Goal: Find specific page/section

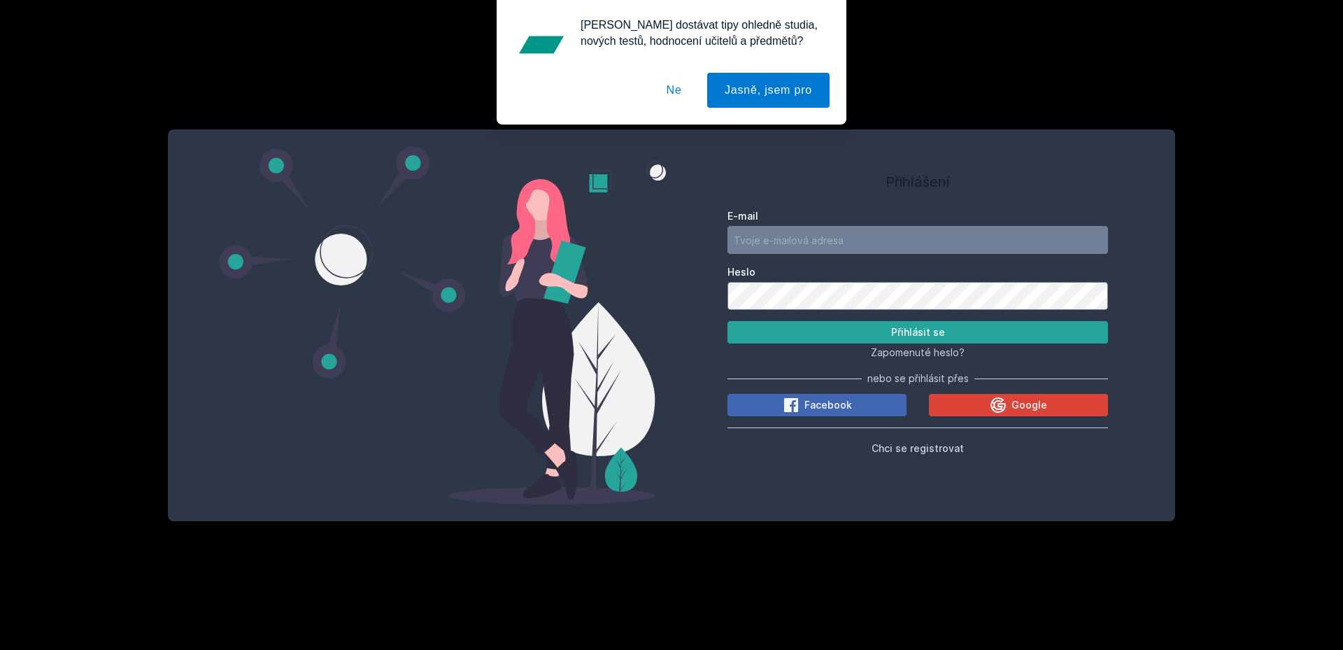
click at [675, 94] on button "Ne" at bounding box center [674, 90] width 50 height 35
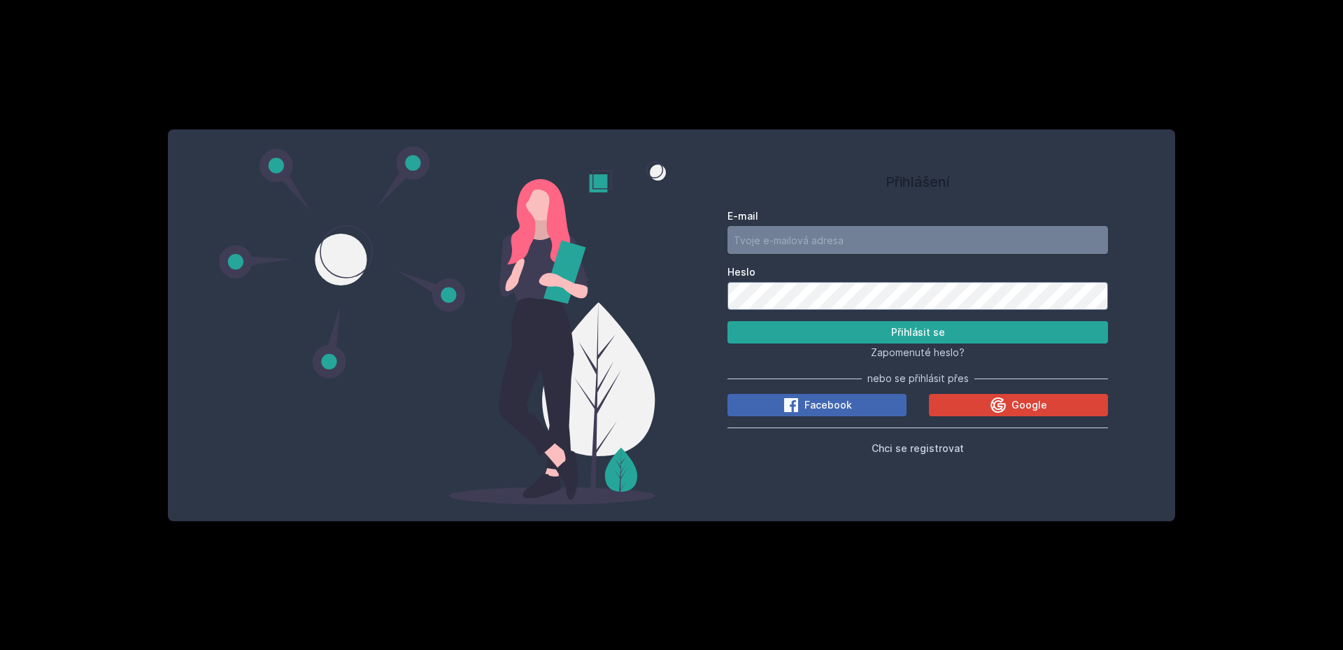
click at [772, 232] on input "E-mail" at bounding box center [918, 240] width 381 height 28
type input "[PERSON_NAME][EMAIL_ADDRESS][DOMAIN_NAME]"
click at [728, 321] on button "Přihlásit se" at bounding box center [918, 332] width 381 height 22
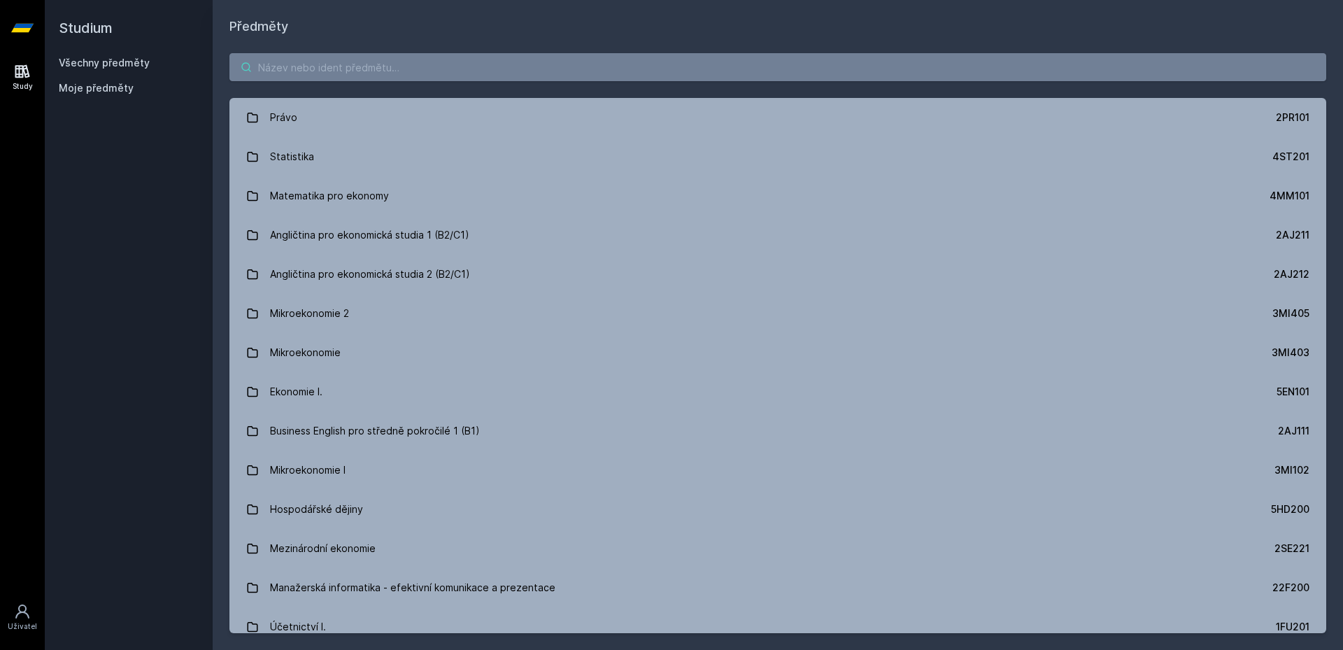
click at [304, 75] on input "search" at bounding box center [777, 67] width 1097 height 28
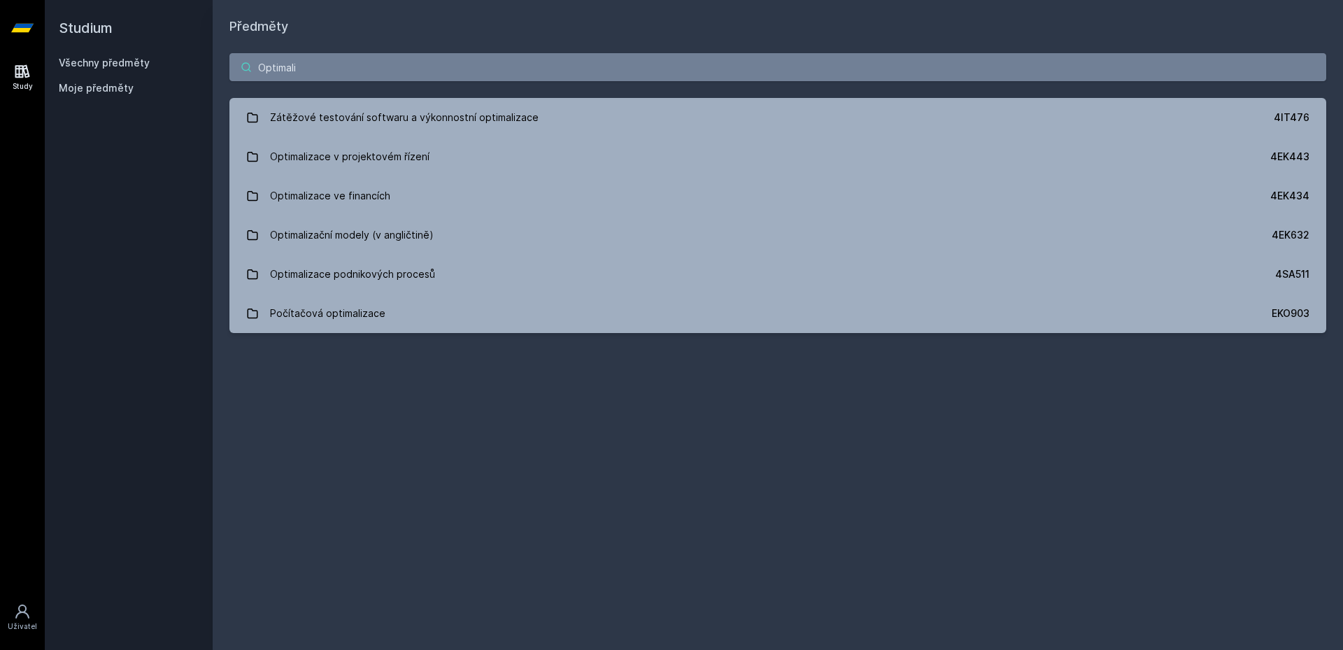
drag, startPoint x: 367, startPoint y: 73, endPoint x: 234, endPoint y: 64, distance: 133.3
click at [234, 64] on input "Optimali" at bounding box center [777, 67] width 1097 height 28
paste input "4EK435"
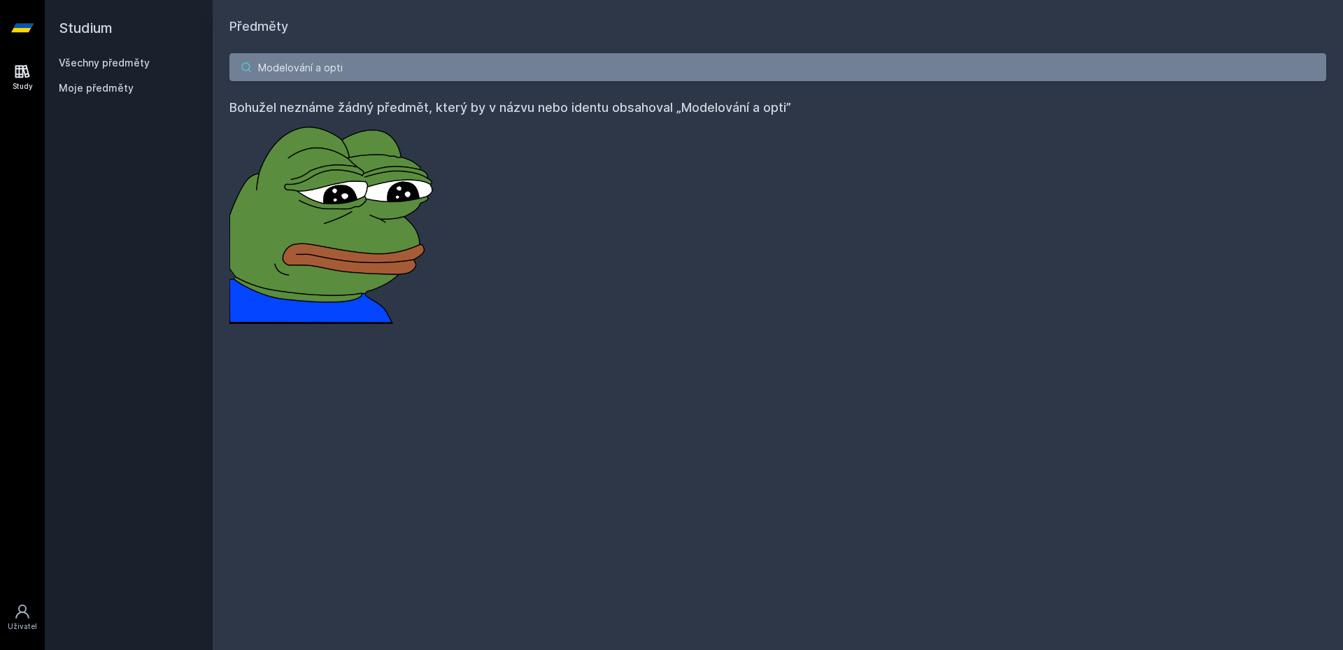
paste input "malizace"
type input "Modelování a optimalizace"
